Goal: Information Seeking & Learning: Learn about a topic

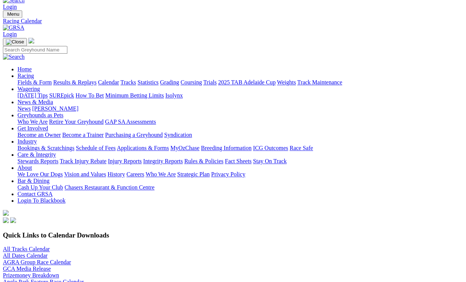
scroll to position [13, 0]
click at [95, 79] on link "Results & Replays" at bounding box center [74, 82] width 43 height 6
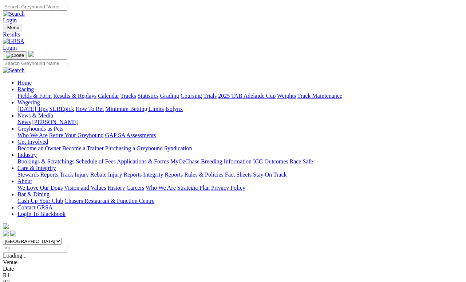
scroll to position [3, 0]
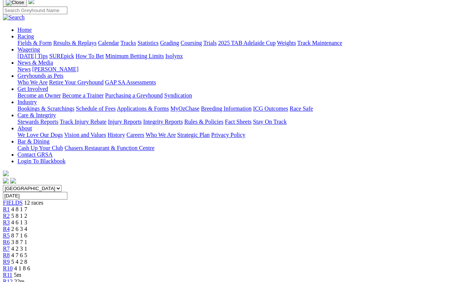
scroll to position [52, 0]
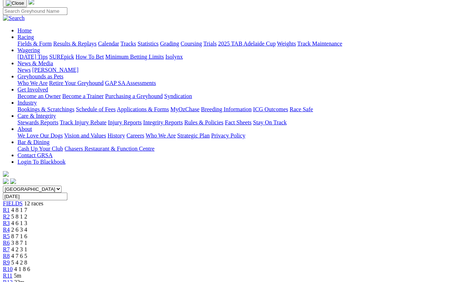
click at [10, 259] on link "R9" at bounding box center [6, 262] width 7 height 6
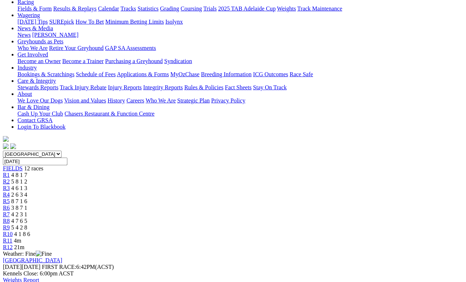
scroll to position [86, 0]
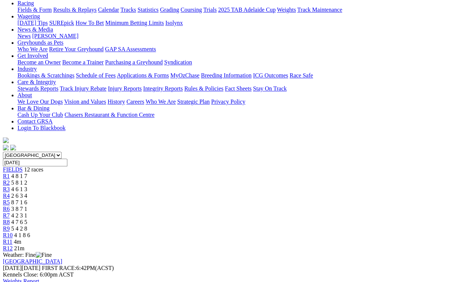
click at [10, 219] on span "R8" at bounding box center [6, 222] width 7 height 6
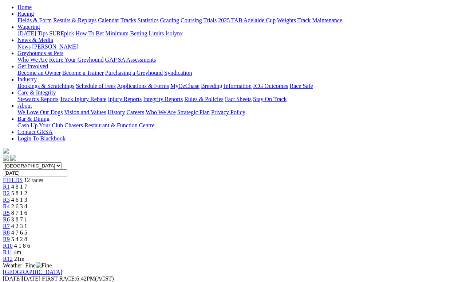
scroll to position [75, 0]
click at [10, 223] on link "R7" at bounding box center [6, 226] width 7 height 6
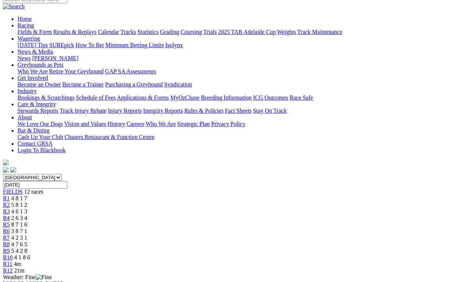
scroll to position [63, 0]
click at [10, 215] on span "R4" at bounding box center [6, 218] width 7 height 6
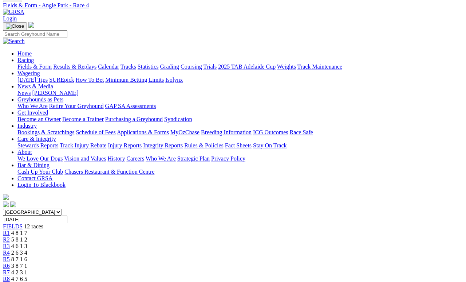
scroll to position [29, 0]
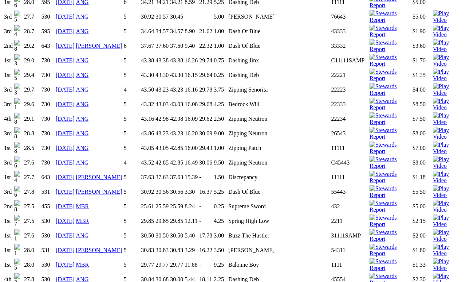
scroll to position [905, 0]
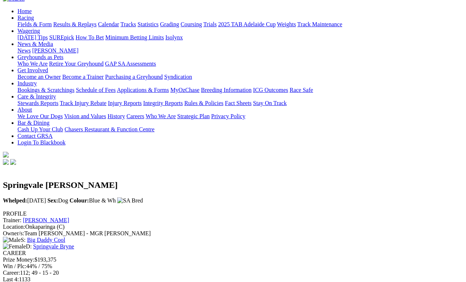
scroll to position [0, 0]
